Goal: Information Seeking & Learning: Learn about a topic

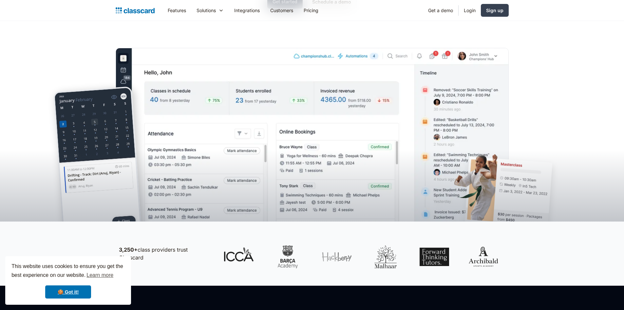
scroll to position [2090, 0]
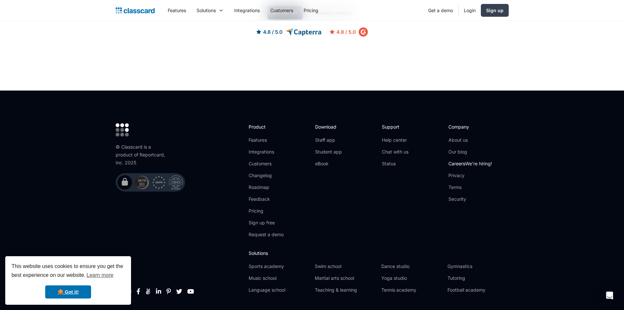
click at [457, 160] on link "Careers We're hiring!" at bounding box center [471, 163] width 44 height 7
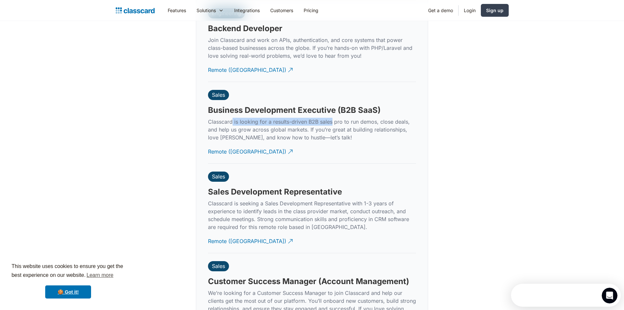
drag, startPoint x: 233, startPoint y: 114, endPoint x: 331, endPoint y: 112, distance: 97.7
click at [331, 118] on p "Classcard is looking for a results-driven B2B sales pro to run demos, close dea…" at bounding box center [312, 130] width 208 height 24
click at [354, 121] on p "Classcard is looking for a results-driven B2B sales pro to run demos, close dea…" at bounding box center [312, 130] width 208 height 24
drag, startPoint x: 230, startPoint y: 120, endPoint x: 260, endPoint y: 122, distance: 29.2
click at [260, 122] on p "Classcard is looking for a results-driven B2B sales pro to run demos, close dea…" at bounding box center [312, 130] width 208 height 24
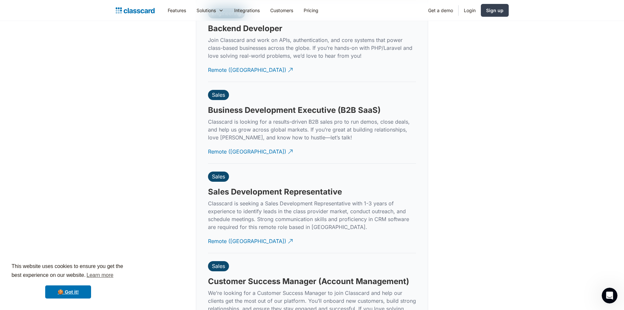
click at [281, 131] on p "Classcard is looking for a results-driven B2B sales pro to run demos, close dea…" at bounding box center [312, 130] width 208 height 24
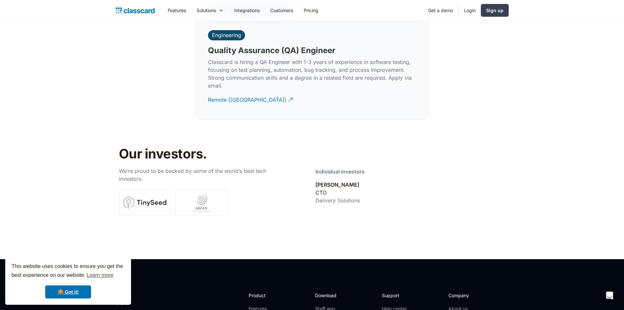
scroll to position [2111, 0]
